Goal: Task Accomplishment & Management: Complete application form

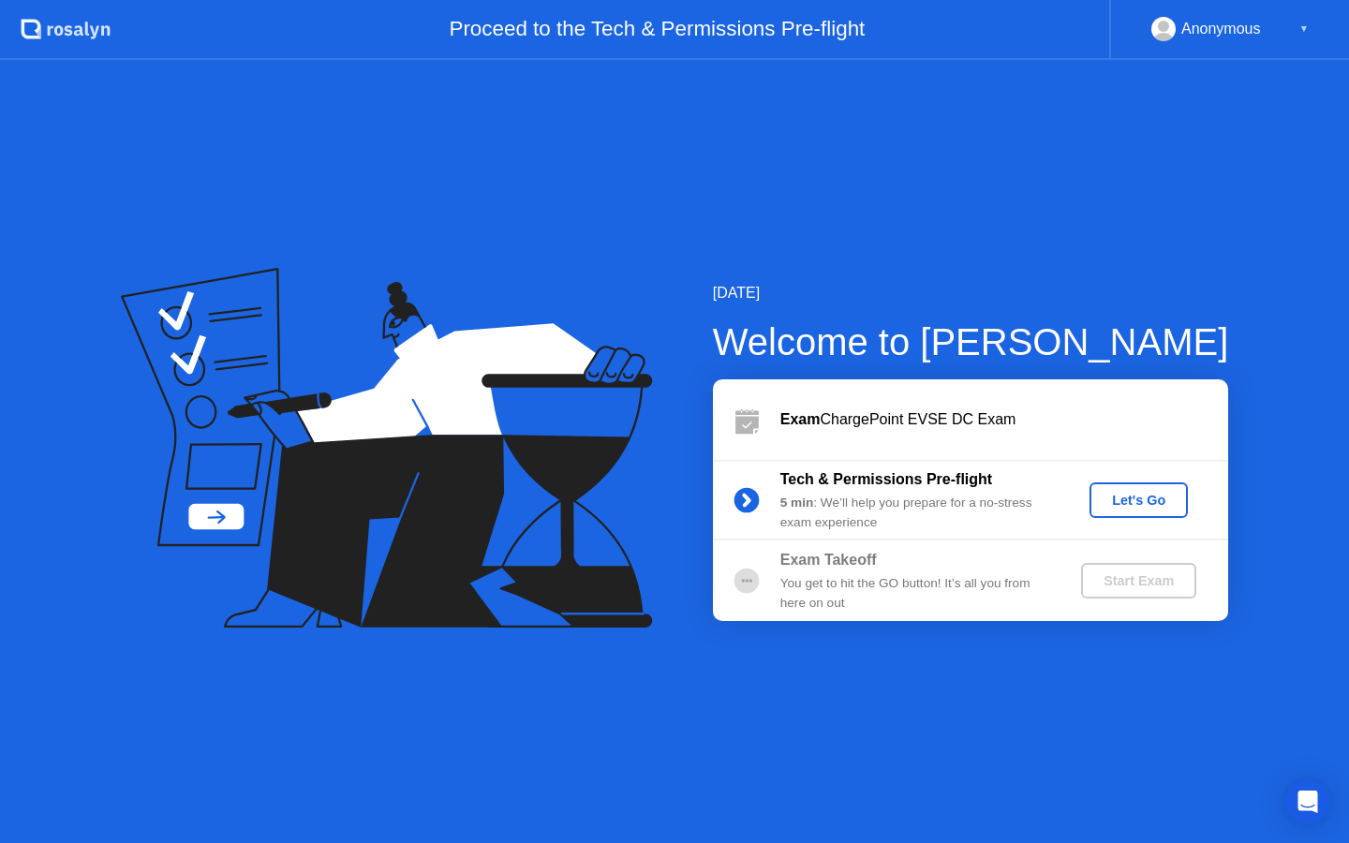
click at [1111, 505] on div "Let's Go" at bounding box center [1138, 500] width 83 height 15
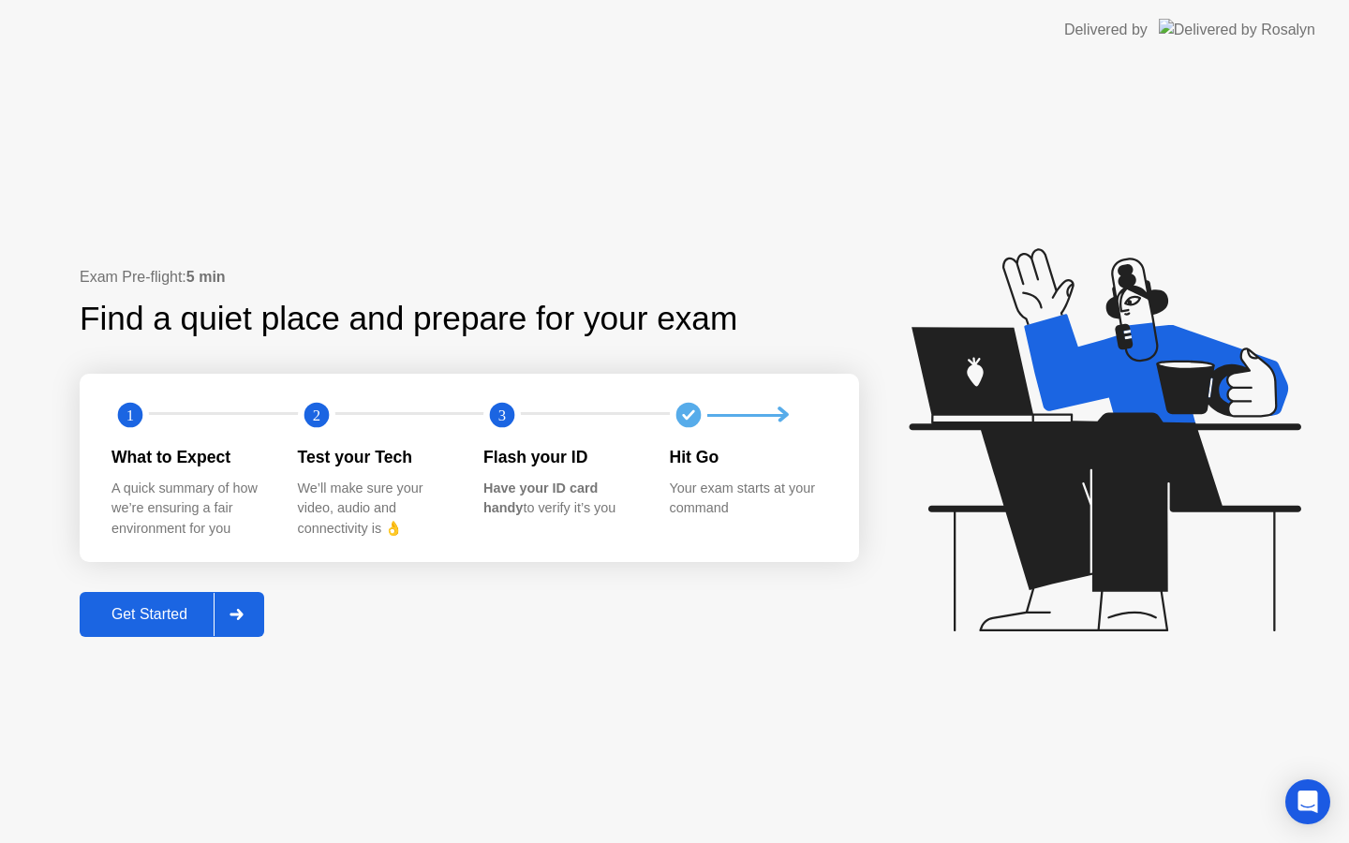
click at [155, 627] on button "Get Started" at bounding box center [172, 614] width 185 height 45
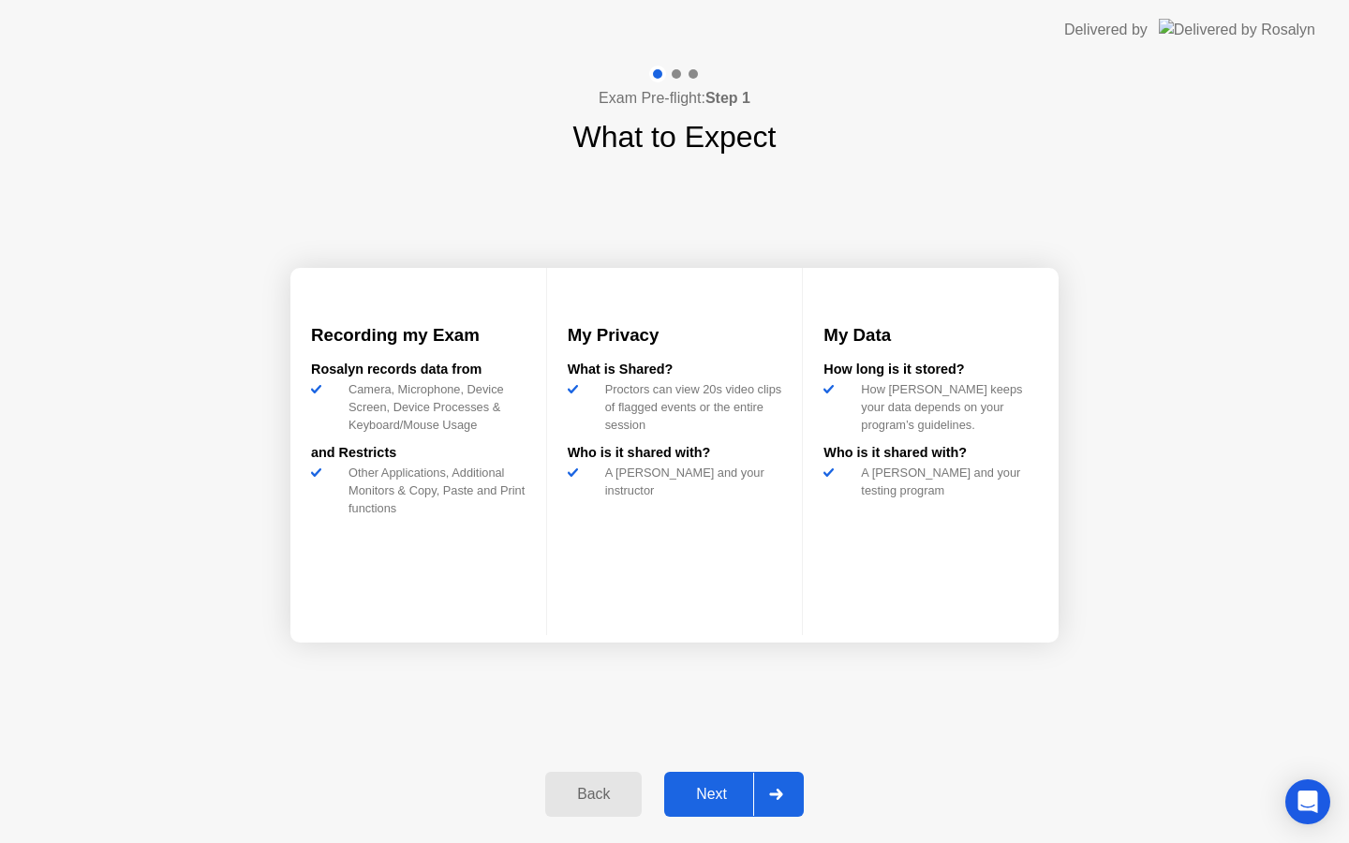
click at [725, 803] on div "Next" at bounding box center [711, 794] width 83 height 17
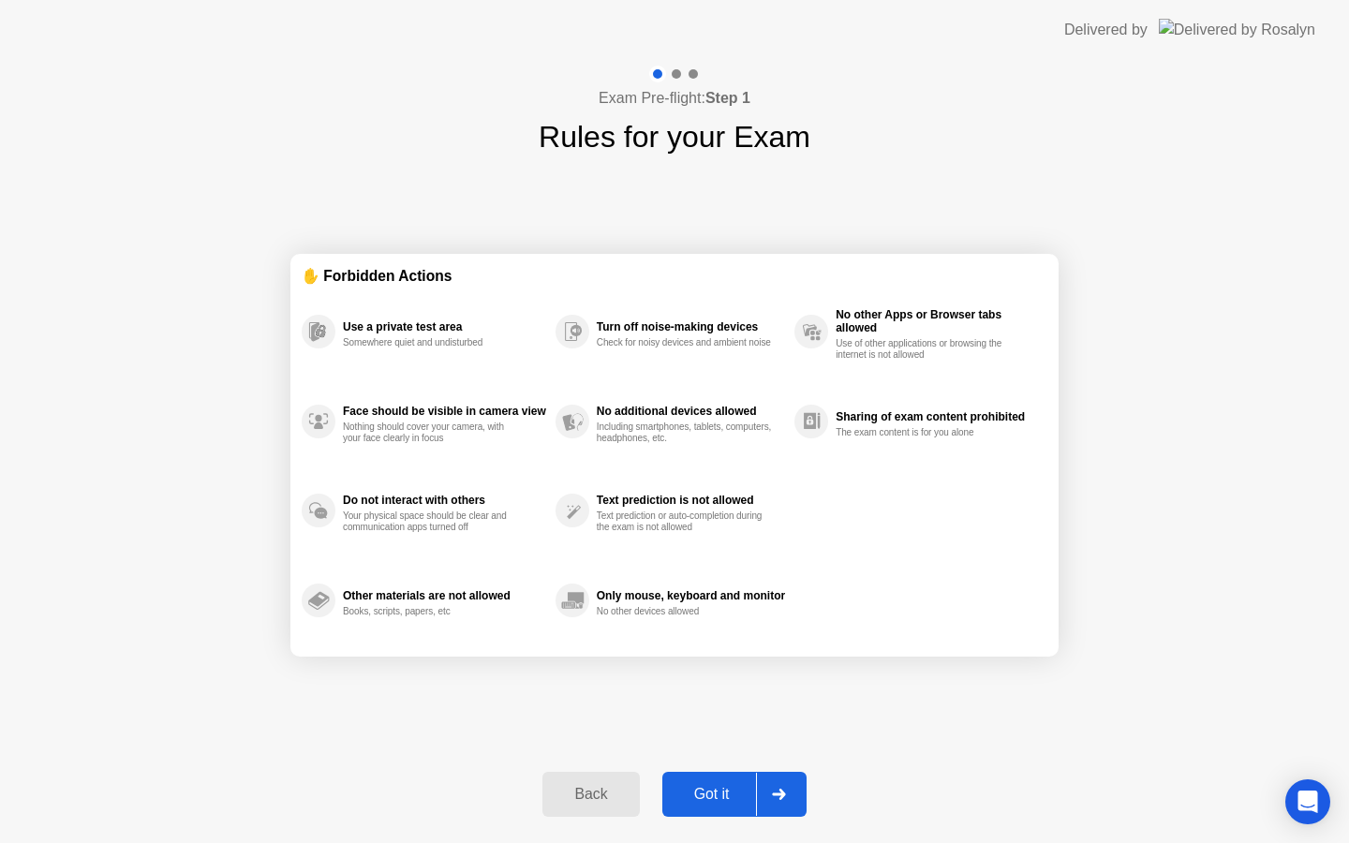
click at [725, 803] on div "Got it" at bounding box center [712, 794] width 88 height 17
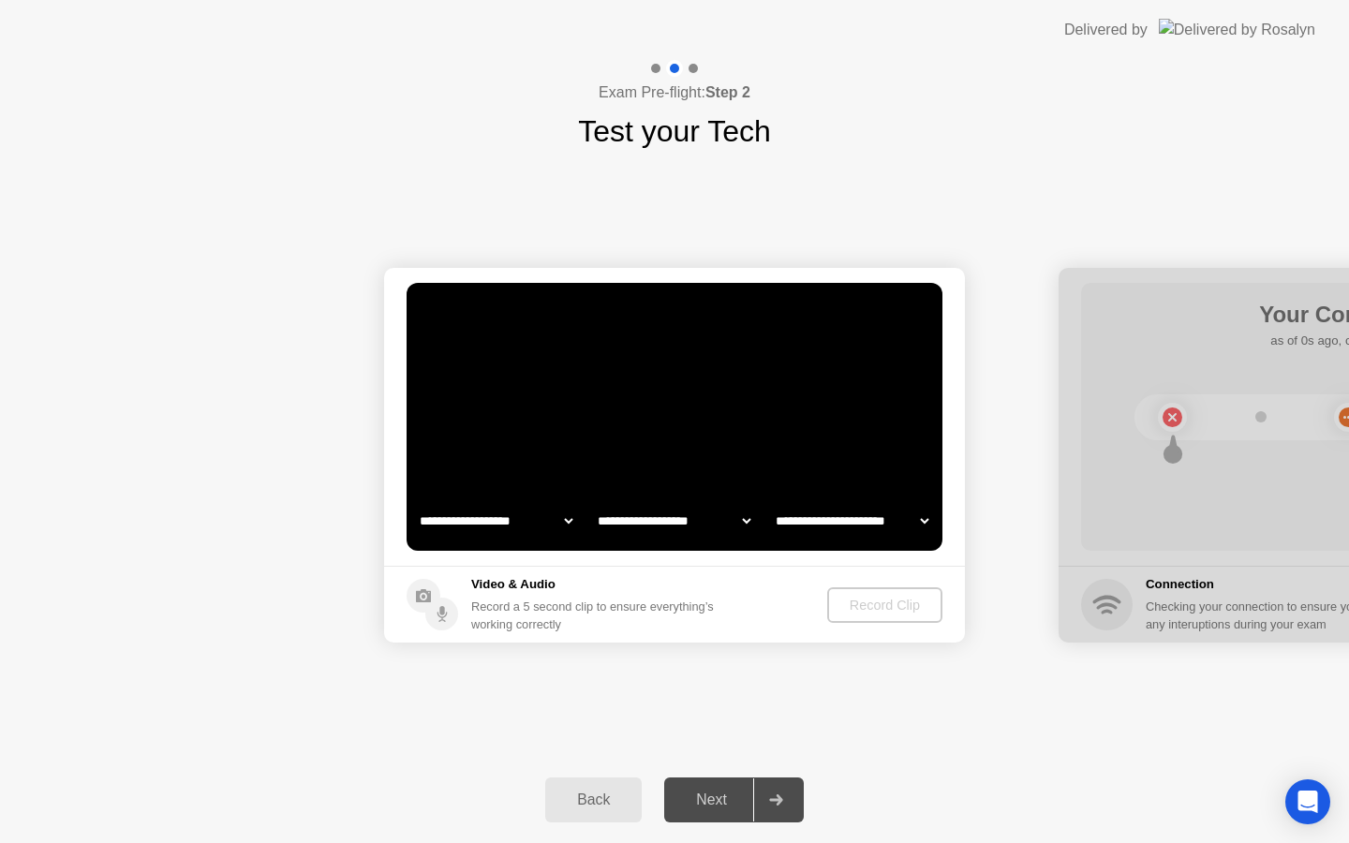
select select "**********"
select select "*******"
click at [865, 606] on div "Record Clip" at bounding box center [885, 605] width 100 height 15
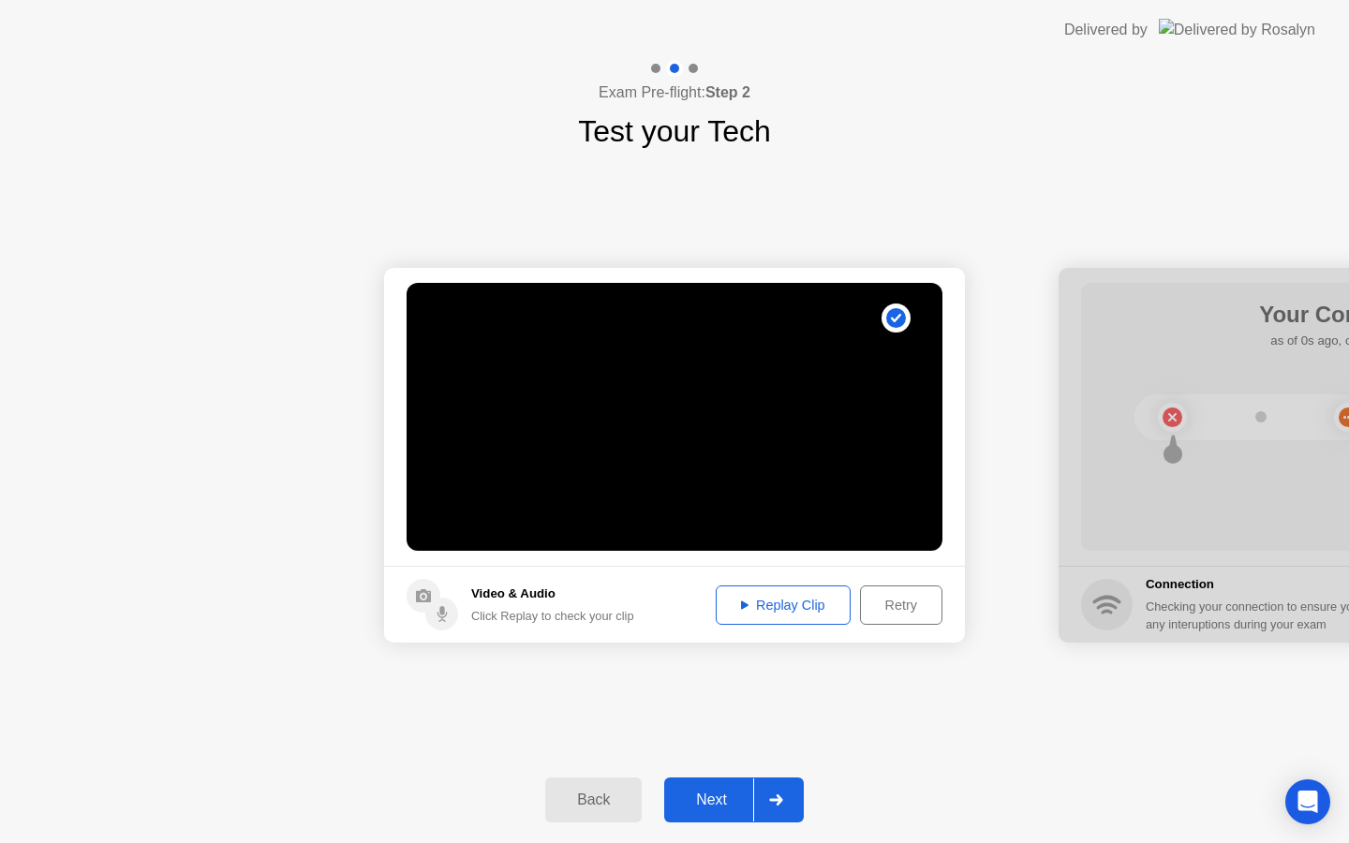
click at [706, 785] on button "Next" at bounding box center [734, 799] width 140 height 45
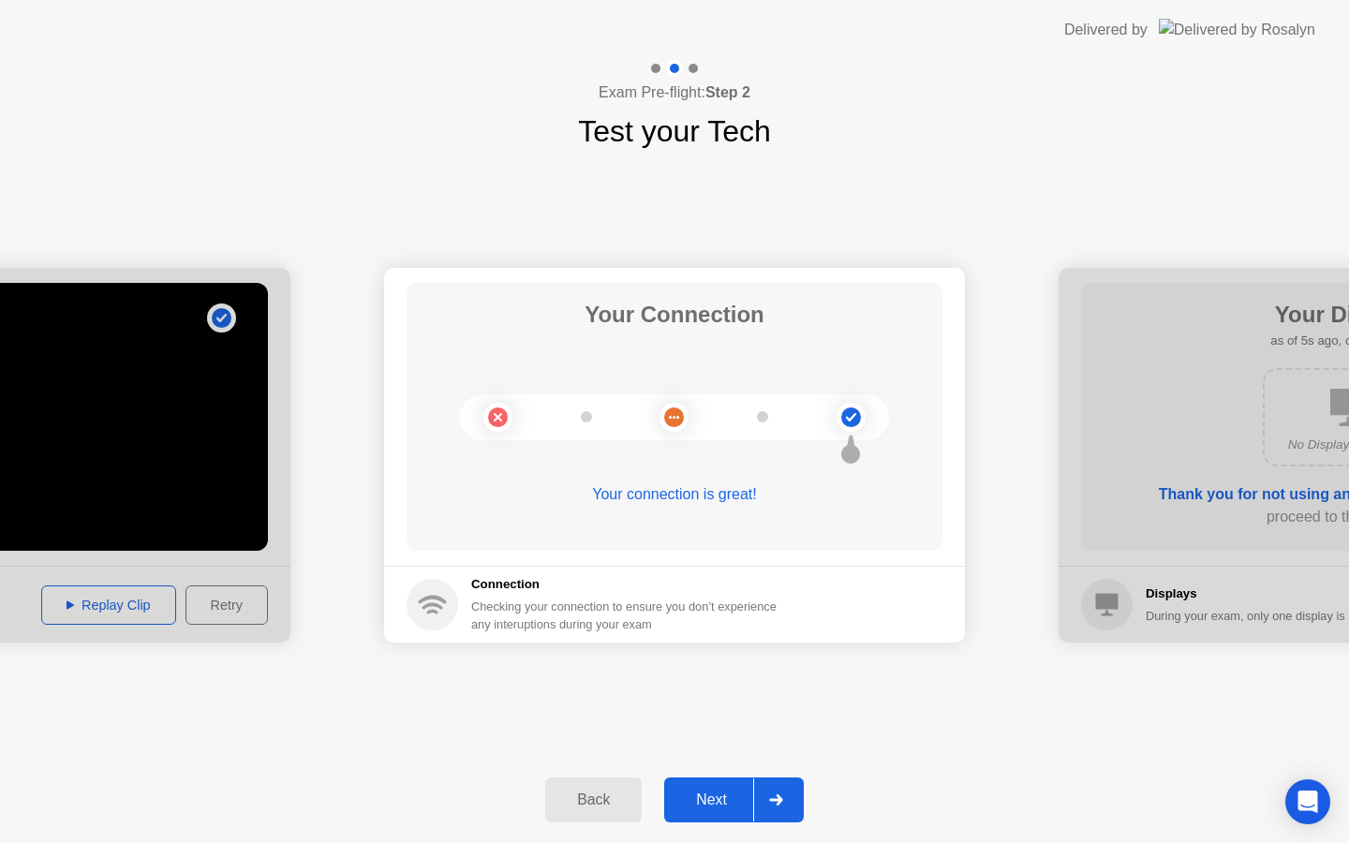
click at [721, 793] on div "Next" at bounding box center [711, 799] width 83 height 17
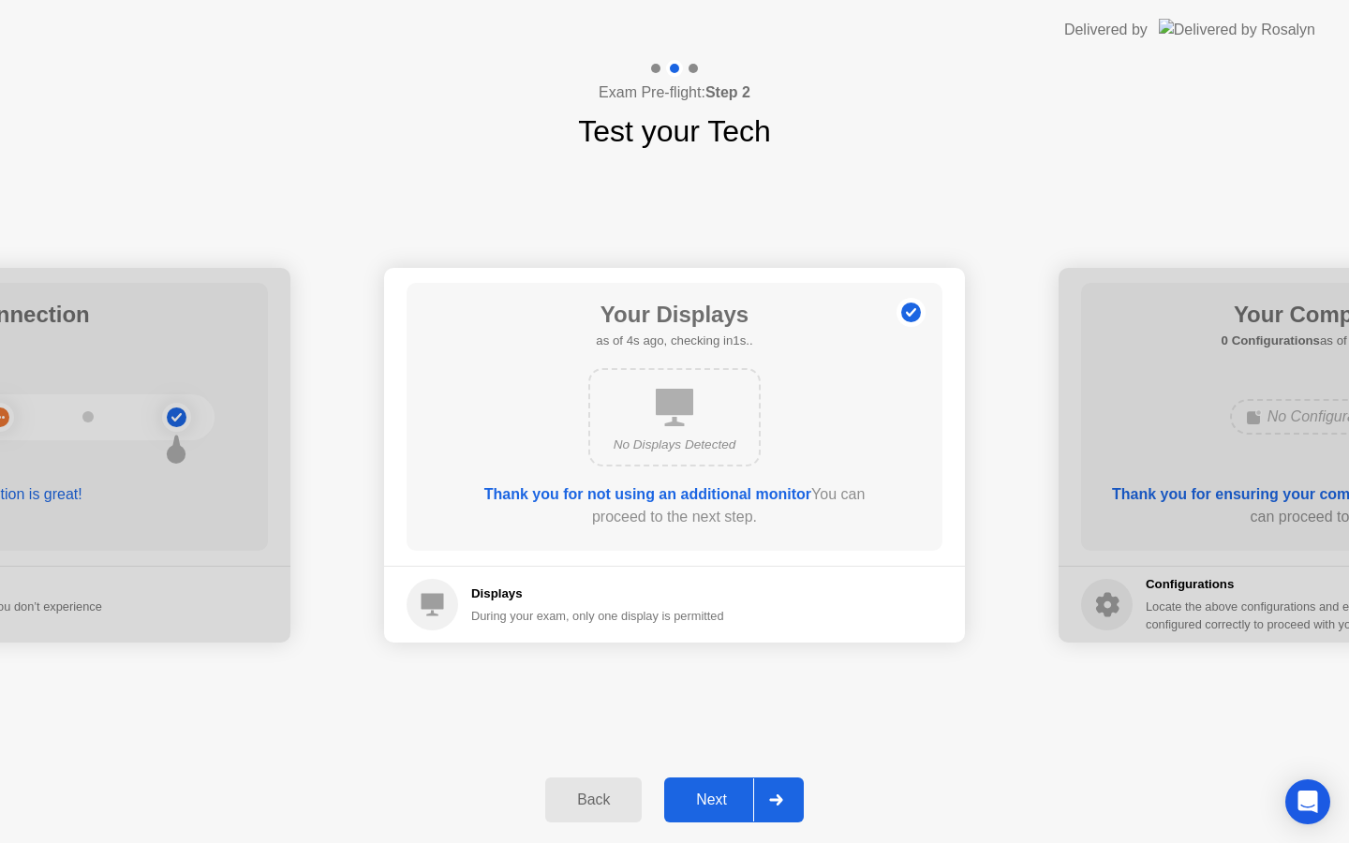
click at [720, 793] on div "Next" at bounding box center [711, 799] width 83 height 17
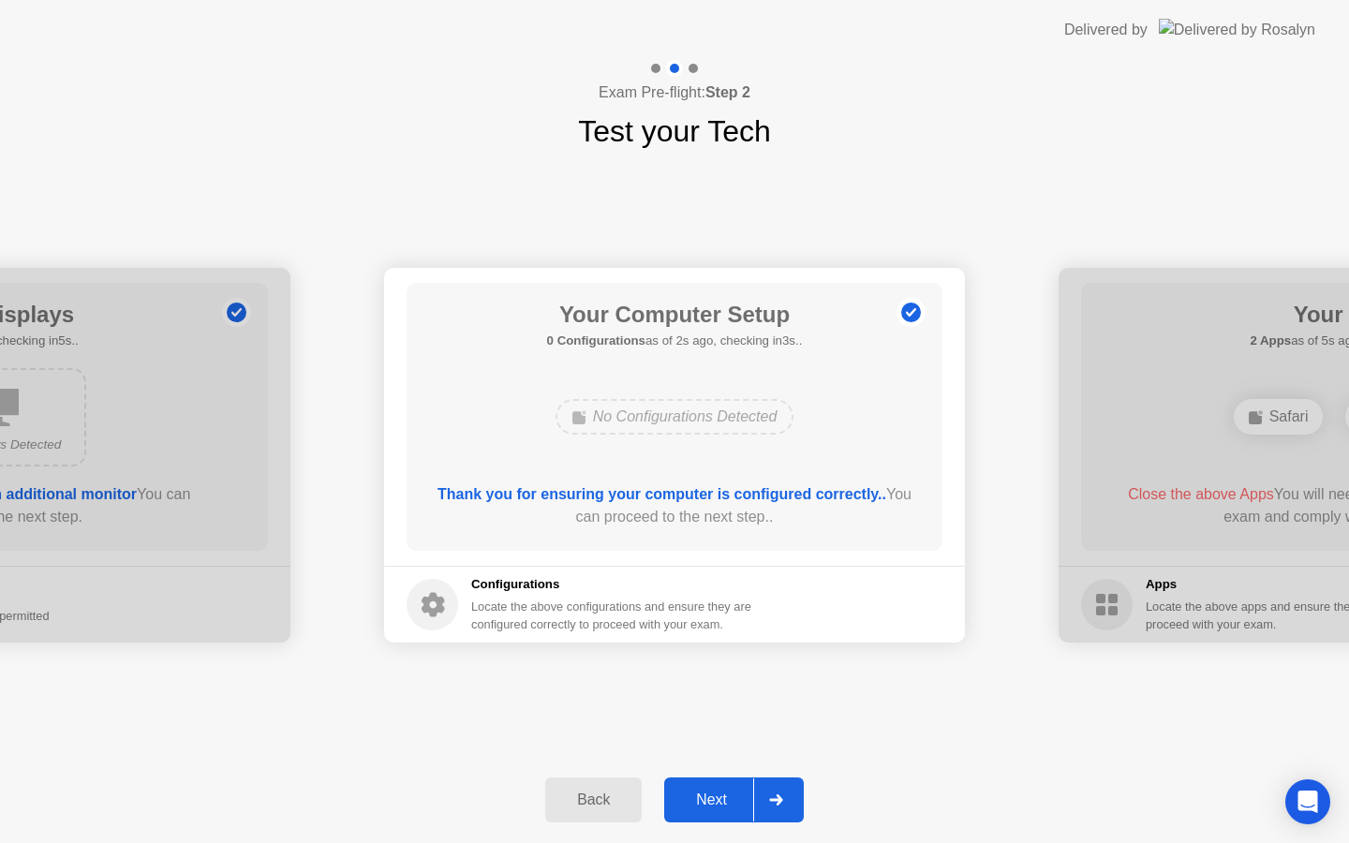
click at [720, 793] on div "Next" at bounding box center [711, 799] width 83 height 17
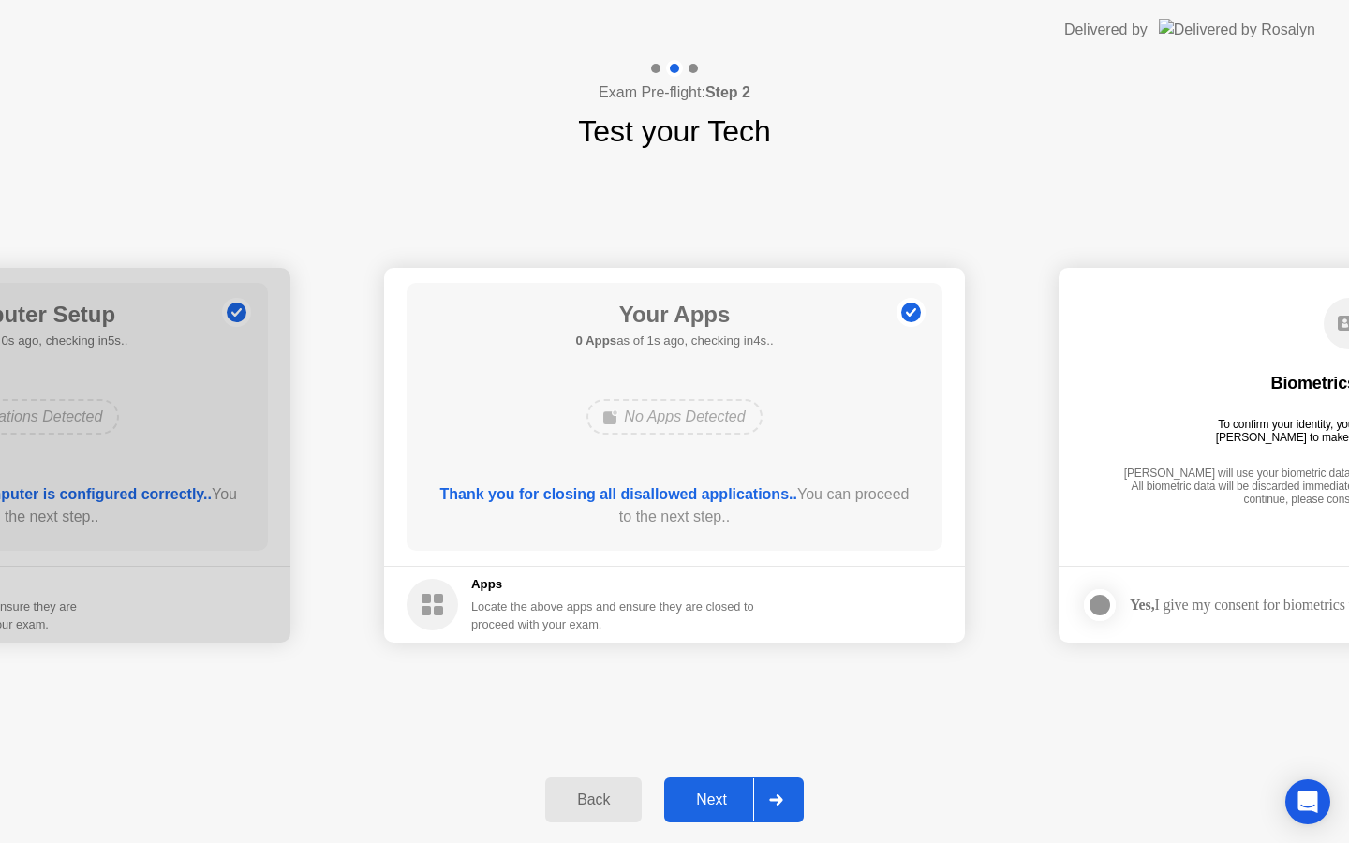
click at [720, 793] on div "Next" at bounding box center [711, 799] width 83 height 17
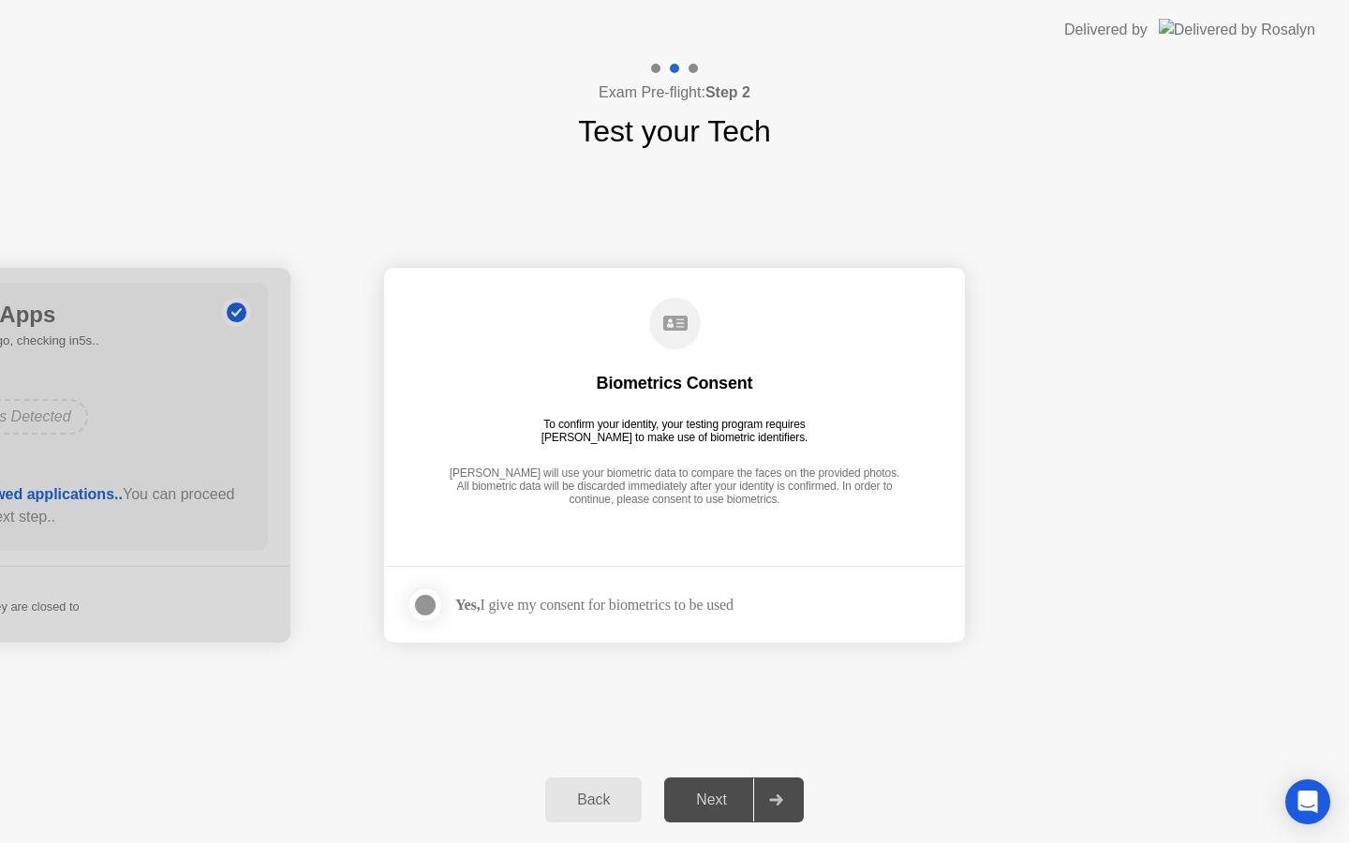
click at [695, 612] on div "Yes, I give my consent for biometrics to be used" at bounding box center [594, 605] width 278 height 18
click at [494, 617] on div "Yes, I give my consent for biometrics to be used" at bounding box center [570, 604] width 327 height 37
click at [425, 594] on div at bounding box center [425, 605] width 22 height 22
click at [717, 791] on div "Next" at bounding box center [711, 799] width 83 height 17
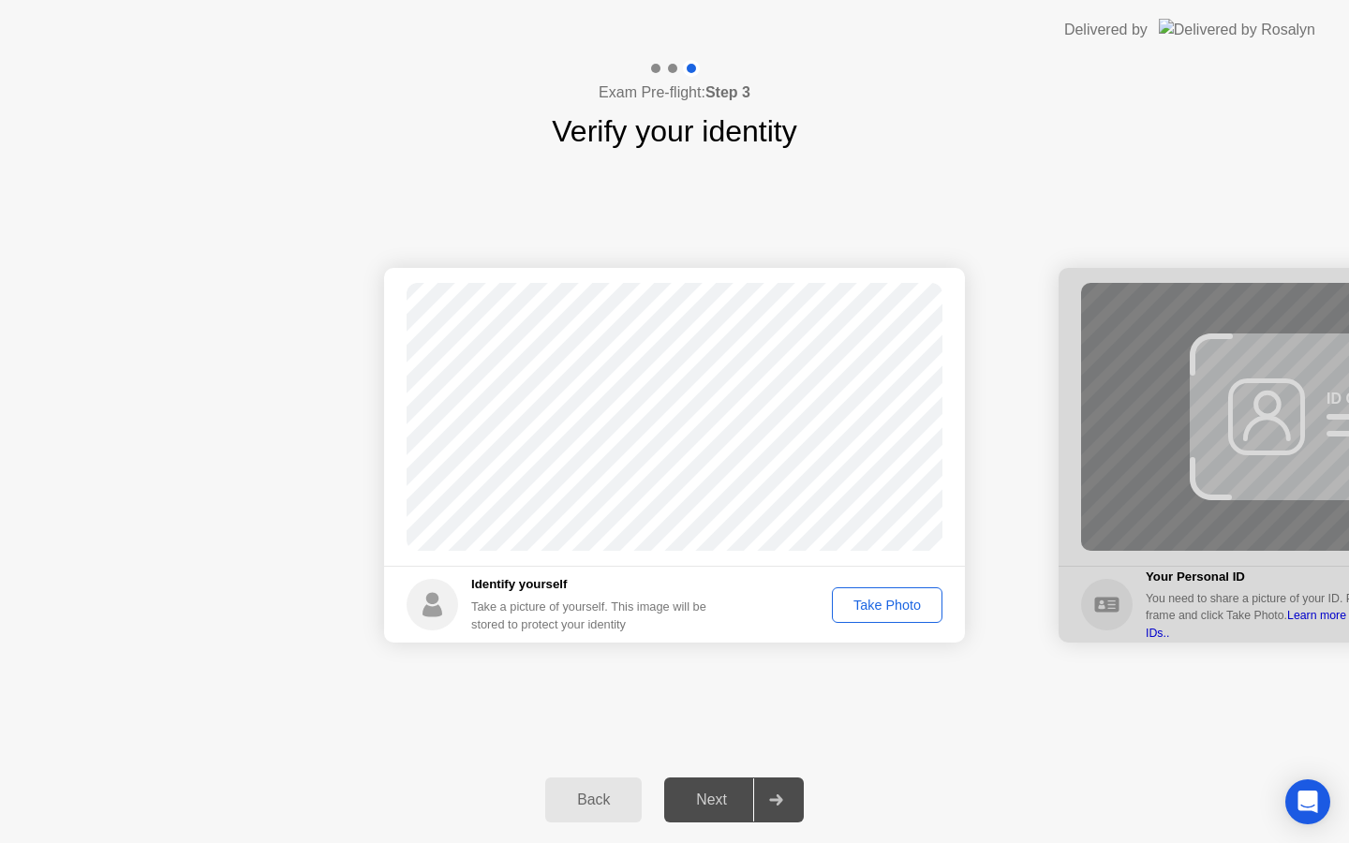
click at [840, 602] on div "Take Photo" at bounding box center [886, 605] width 97 height 15
click at [720, 791] on div "Next" at bounding box center [711, 799] width 83 height 17
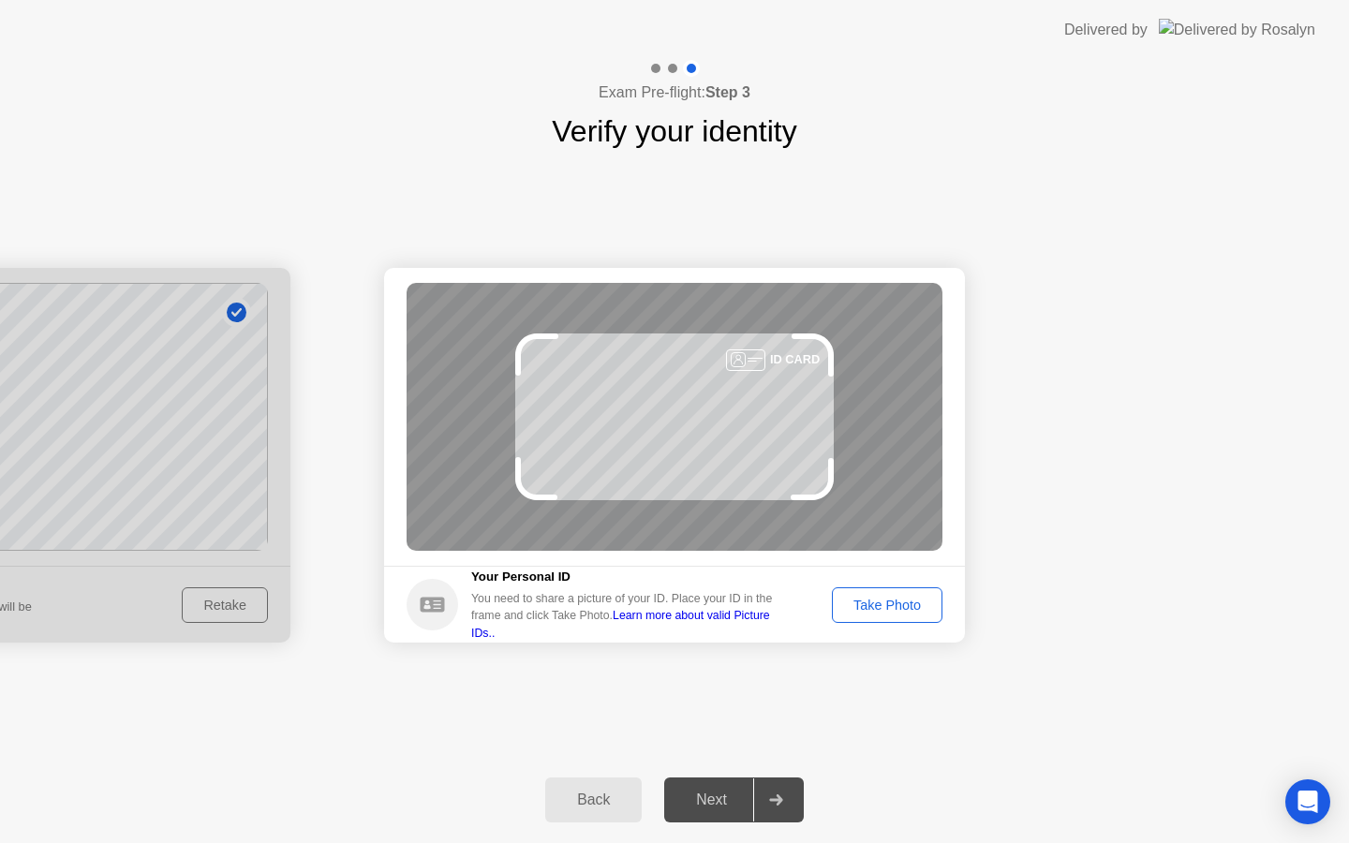
click at [884, 611] on div "Take Photo" at bounding box center [886, 605] width 97 height 15
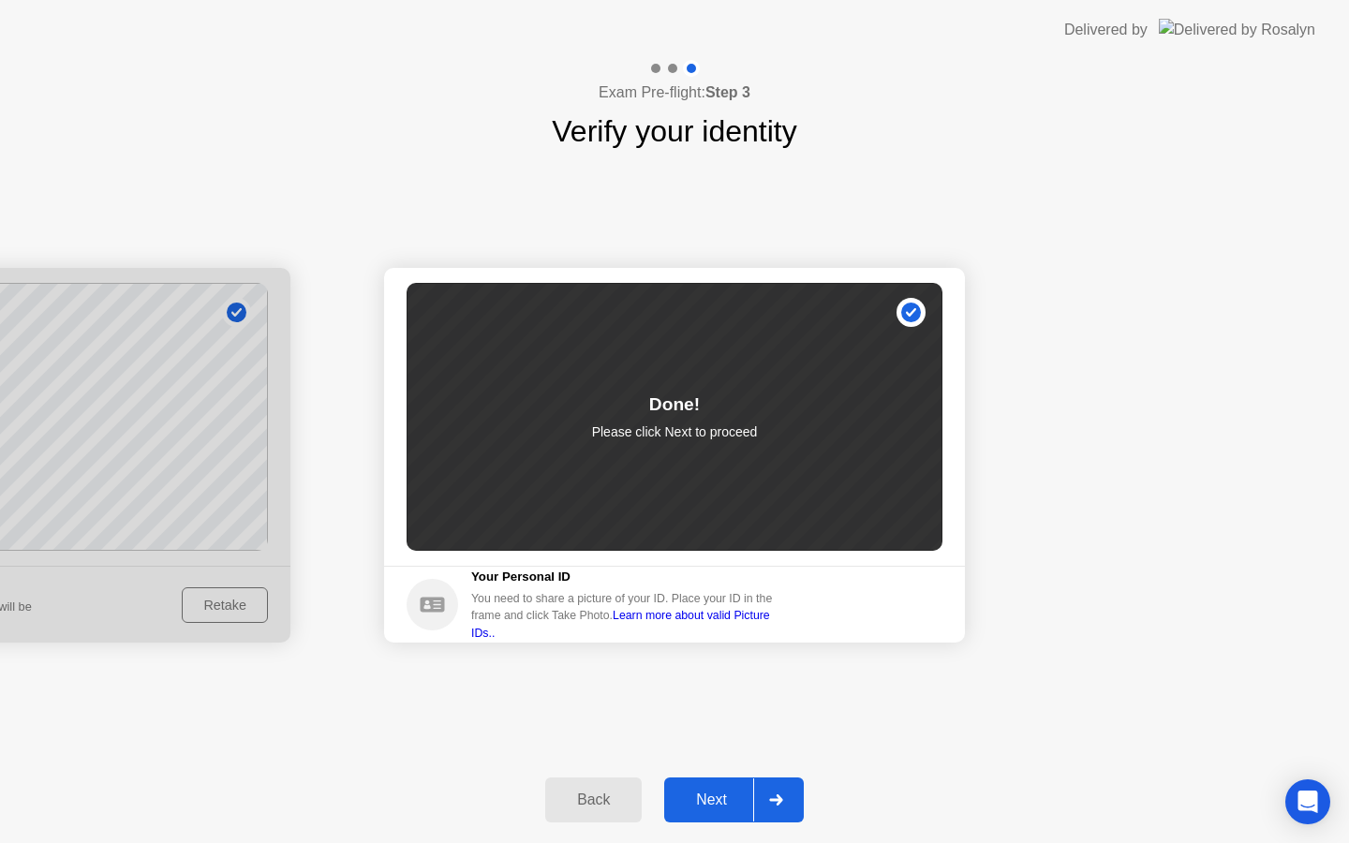
click at [721, 808] on div "Next" at bounding box center [711, 799] width 83 height 17
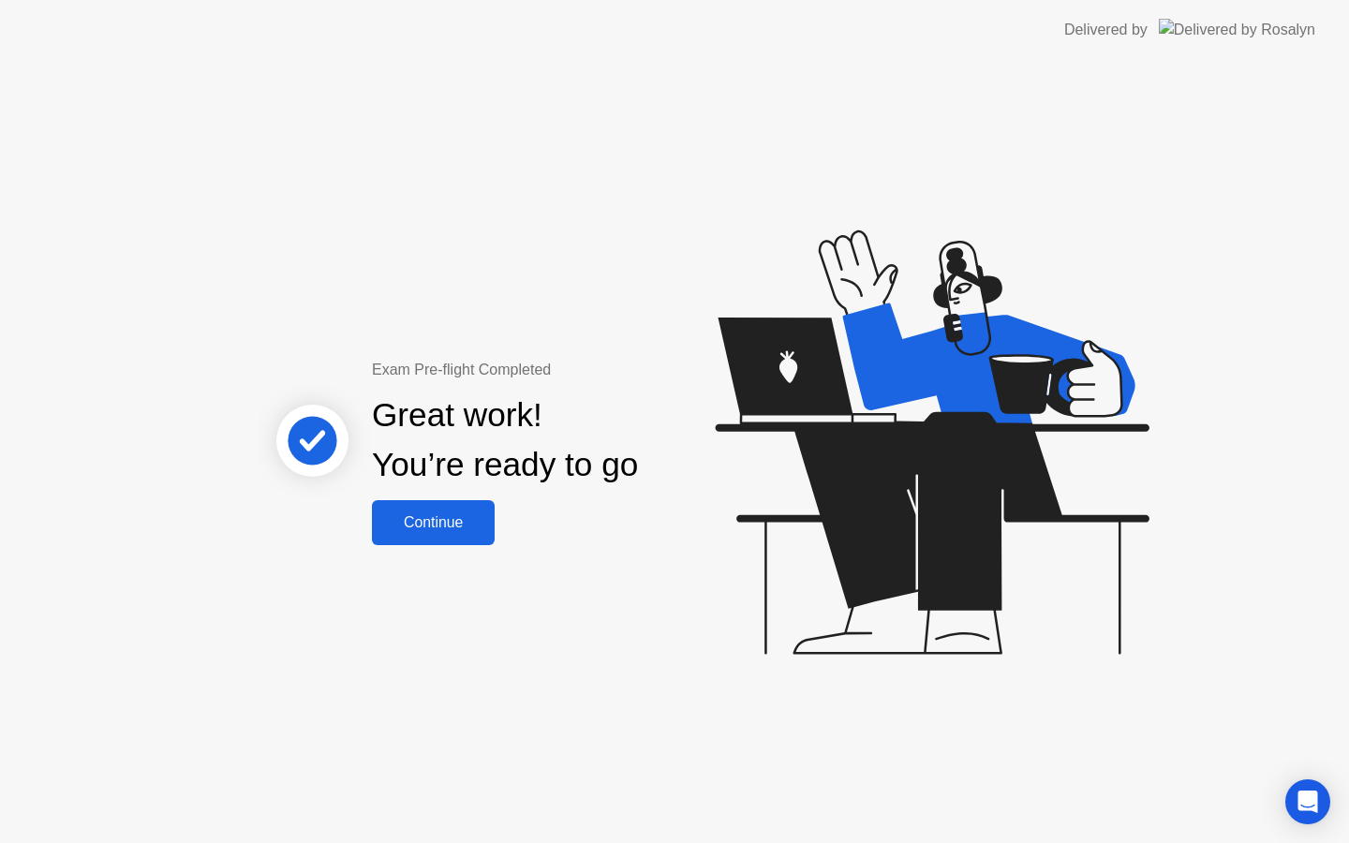
click at [487, 545] on div "Exam Pre-flight Completed Great work! You’re ready to go Continue" at bounding box center [674, 451] width 1349 height 783
click at [473, 524] on div "Continue" at bounding box center [432, 522] width 111 height 17
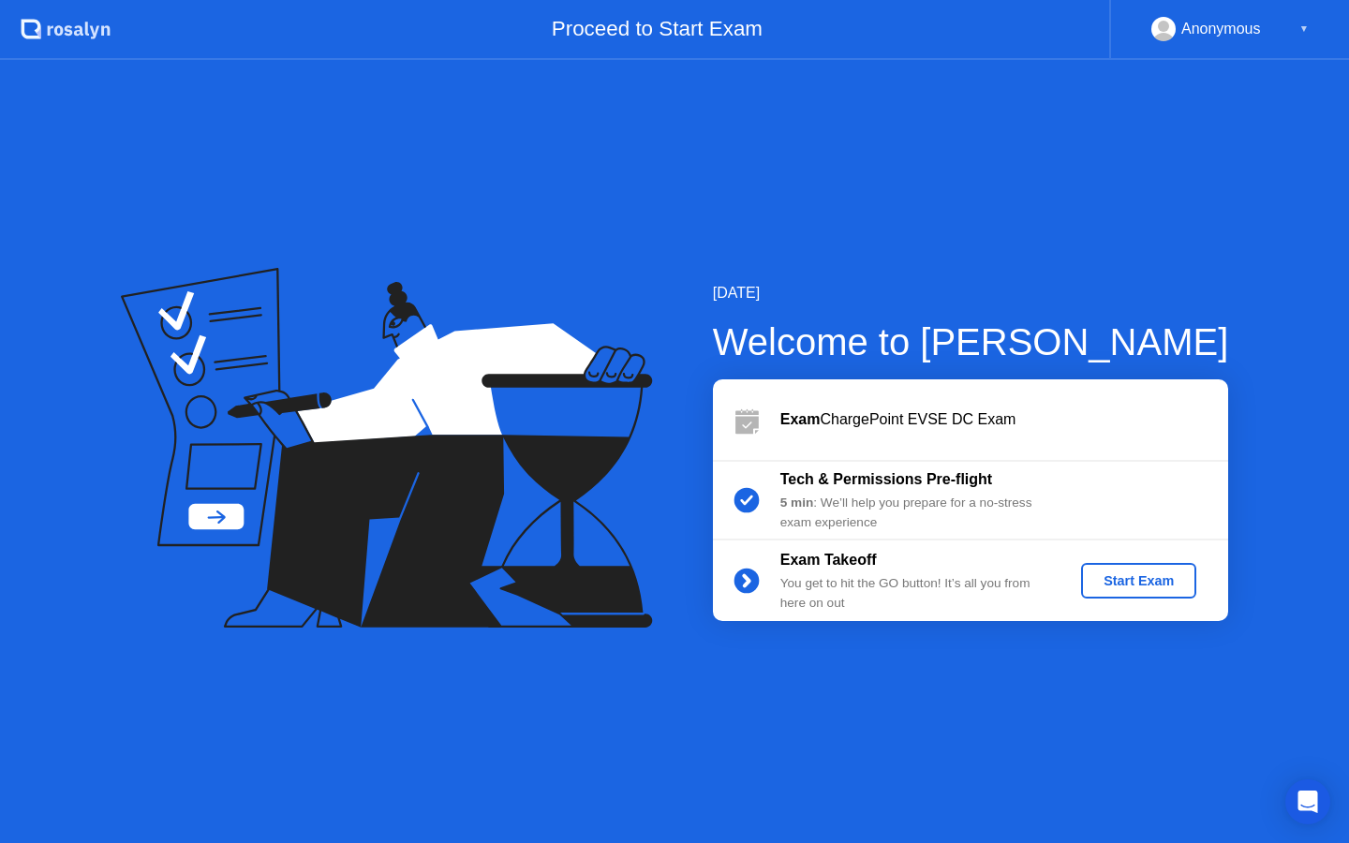
click at [1142, 588] on div "Start Exam" at bounding box center [1138, 580] width 100 height 15
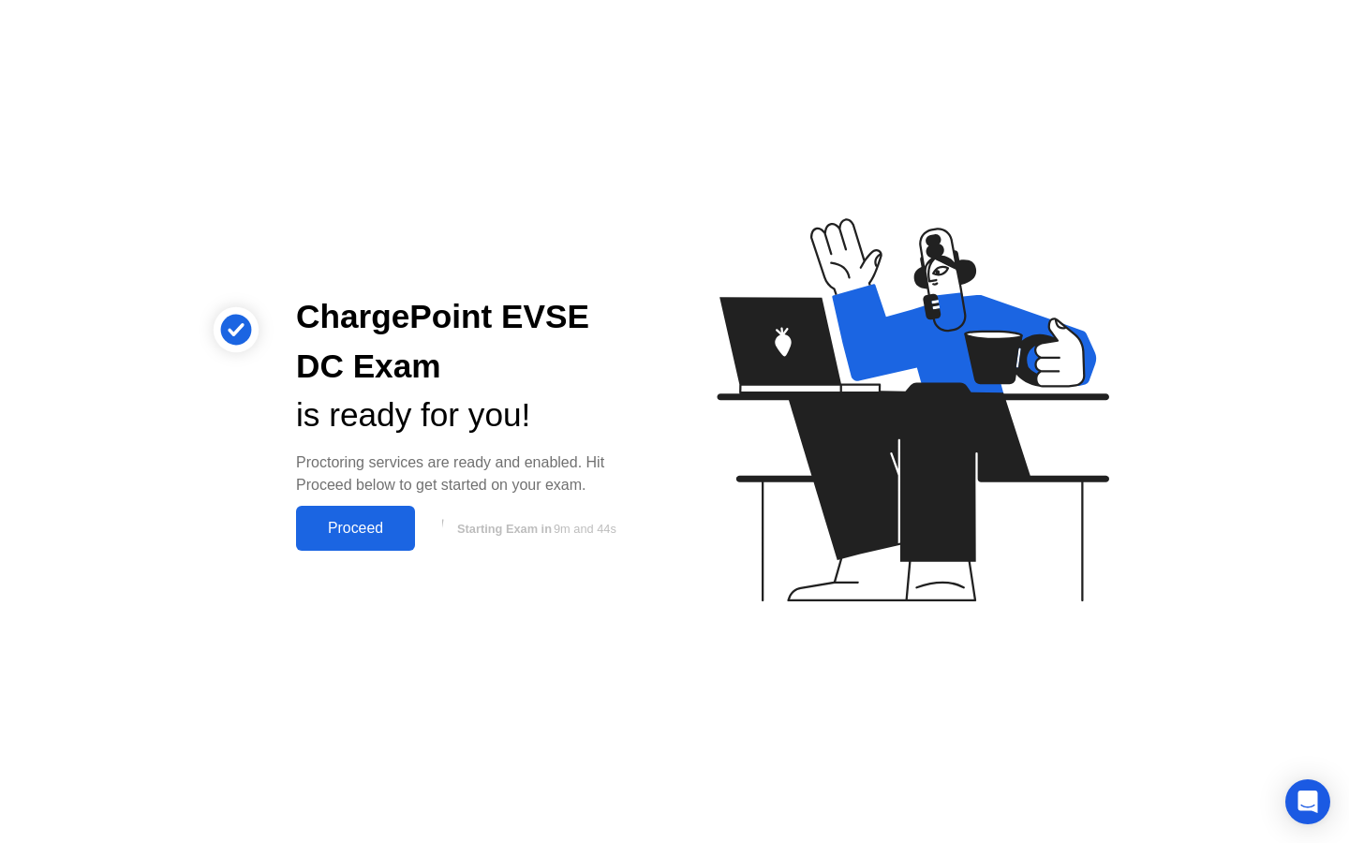
click at [383, 532] on div "Proceed" at bounding box center [356, 528] width 108 height 17
